Goal: Transaction & Acquisition: Obtain resource

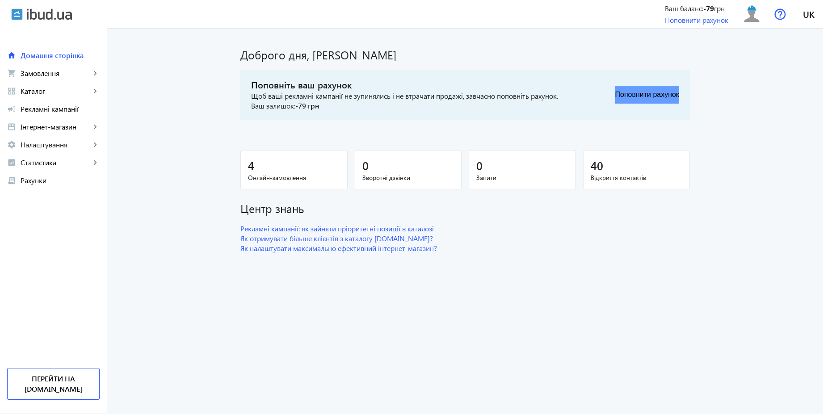
click at [671, 96] on button "Поповнити рахунок" at bounding box center [647, 95] width 64 height 18
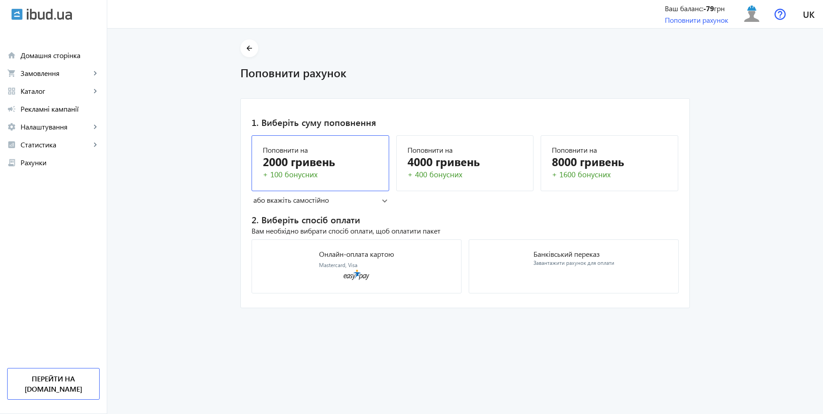
click at [331, 167] on div "2000 гривень" at bounding box center [320, 162] width 115 height 16
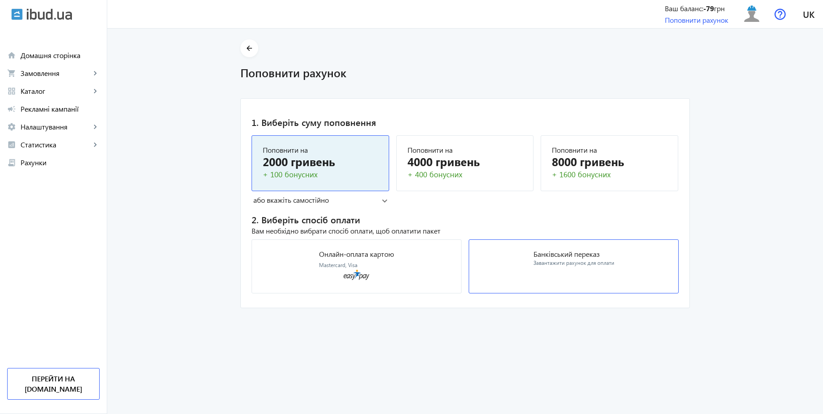
click at [562, 258] on p "Банківський переказ" at bounding box center [573, 254] width 81 height 7
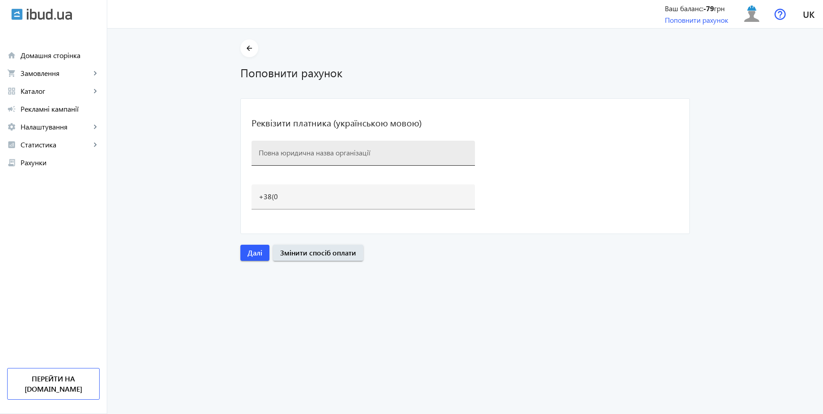
click at [309, 153] on input at bounding box center [363, 152] width 209 height 9
paste input "ДЕЛЬТА ПЛЮС"
type input "ДЕЛЬТА ПЛЮС"
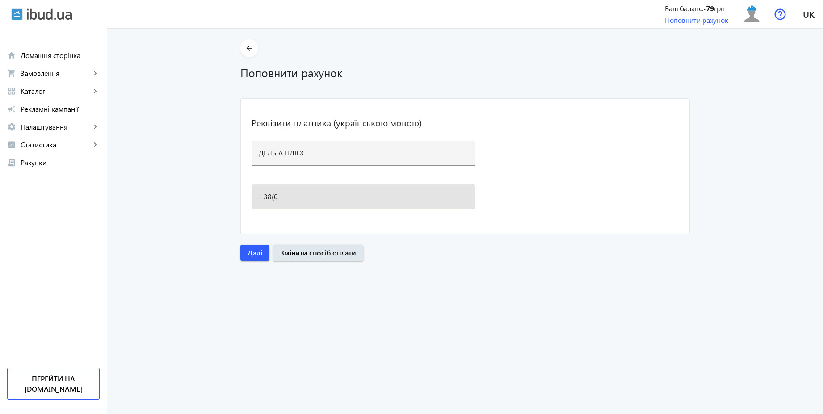
click at [282, 198] on input "+38(0" at bounding box center [363, 196] width 209 height 9
paste input ")[PHONE_NUMBER]"
type input "[PHONE_NUMBER]"
click at [580, 166] on mat-card "Реквізити платника (українською мовою) ДЕЛЬТА ПЛЮС [PHONE_NUMBER]" at bounding box center [464, 166] width 449 height 136
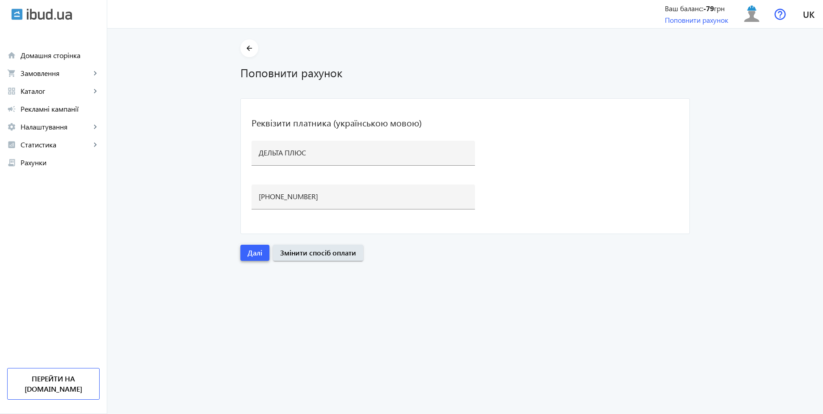
click at [254, 256] on span "Далі" at bounding box center [254, 253] width 15 height 10
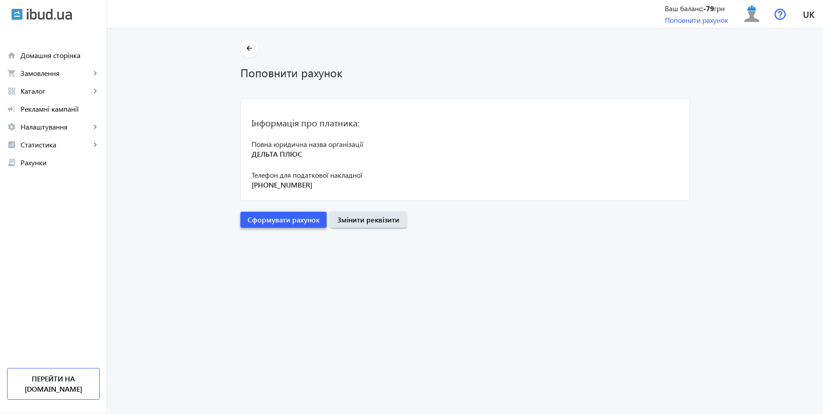
click at [271, 218] on span "Сформувати рахунок" at bounding box center [283, 220] width 72 height 10
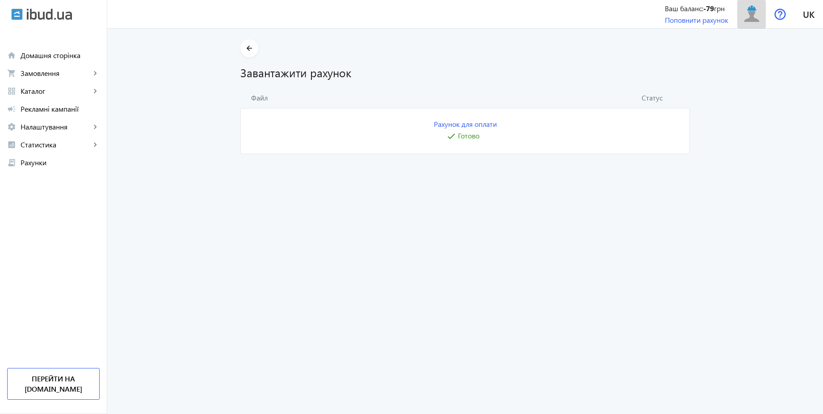
click at [755, 15] on img at bounding box center [752, 14] width 20 height 20
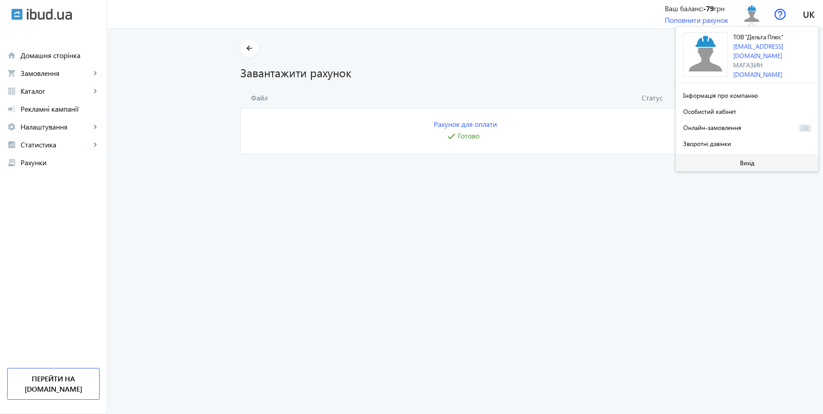
click at [740, 159] on span "Вихід" at bounding box center [747, 162] width 15 height 7
